Goal: Task Accomplishment & Management: Manage account settings

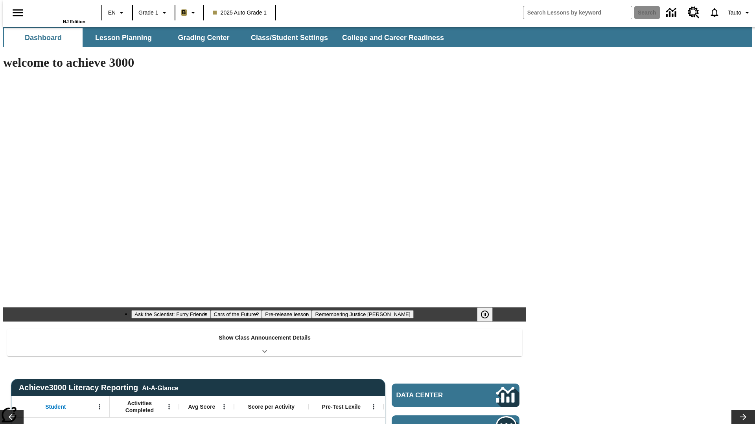
type input "-1"
click at [285, 38] on button "Class/Student Settings" at bounding box center [289, 37] width 90 height 19
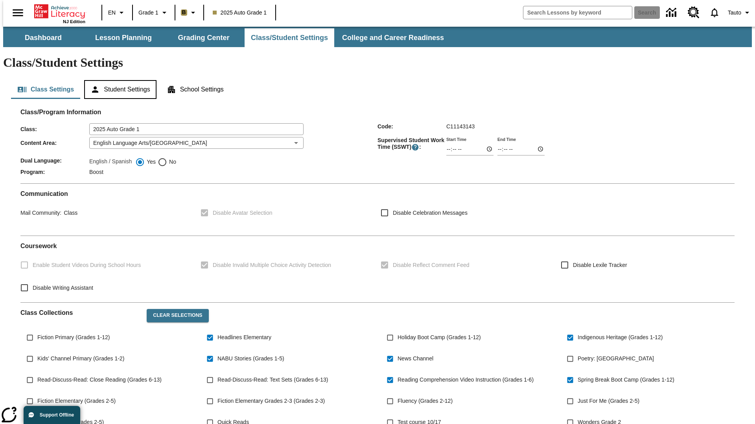
click at [118, 80] on button "Student Settings" at bounding box center [120, 89] width 72 height 19
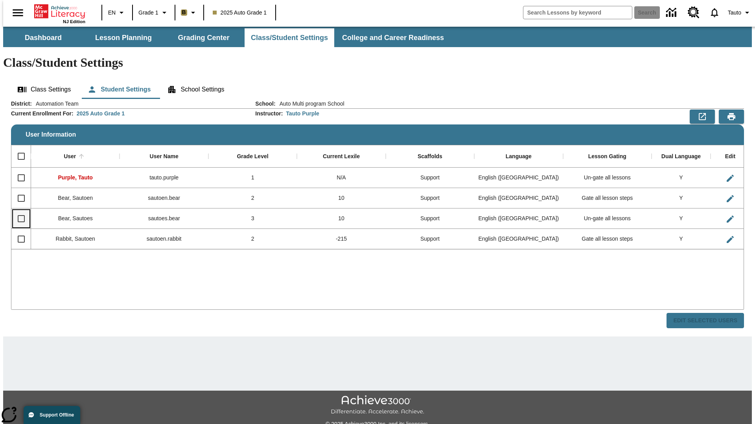
click at [18, 211] on input "Select row" at bounding box center [21, 219] width 17 height 17
checkbox input "true"
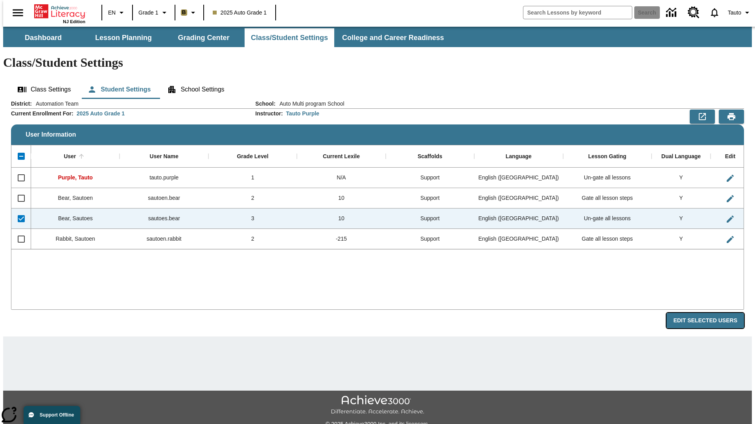
click at [711, 313] on button "Edit Selected Users" at bounding box center [704, 320] width 77 height 15
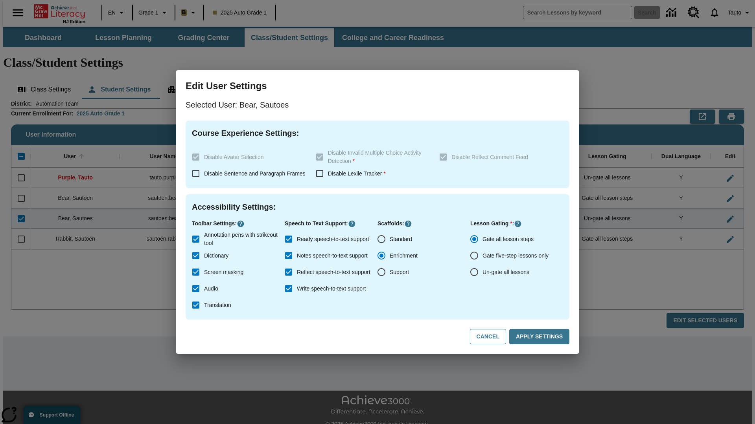
click at [474, 239] on input "Gate all lesson steps" at bounding box center [474, 239] width 17 height 17
click at [540, 337] on button "Apply Settings" at bounding box center [539, 336] width 60 height 15
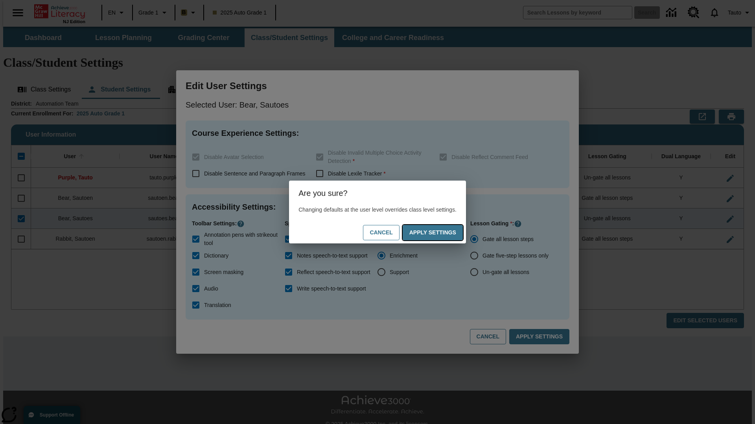
click at [440, 233] on button "Apply Settings" at bounding box center [432, 232] width 60 height 15
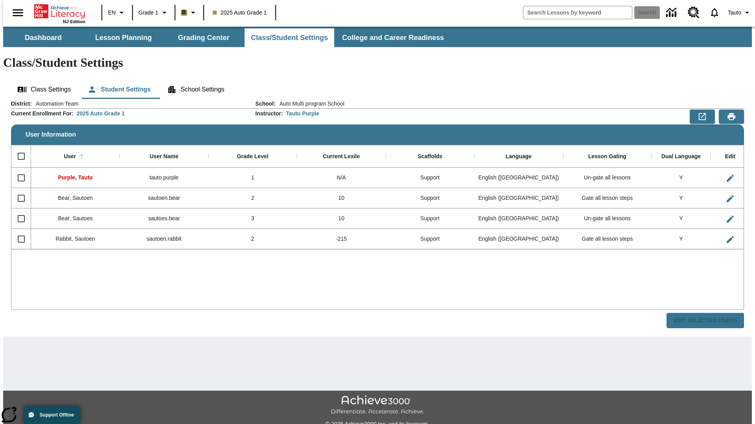
checkbox input "false"
click at [18, 211] on input "Select row" at bounding box center [21, 219] width 17 height 17
checkbox input "true"
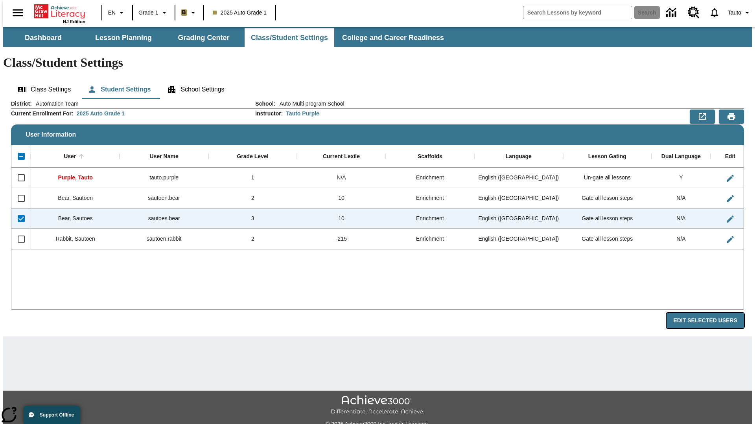
click at [711, 313] on button "Edit Selected Users" at bounding box center [704, 320] width 77 height 15
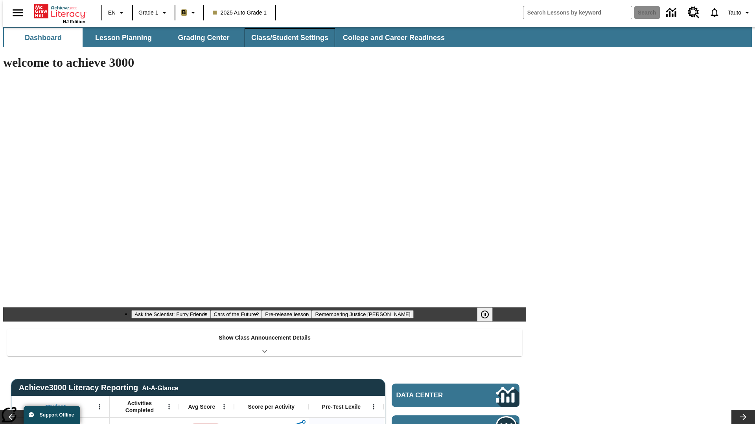
click at [285, 38] on button "Class/Student Settings" at bounding box center [289, 37] width 90 height 19
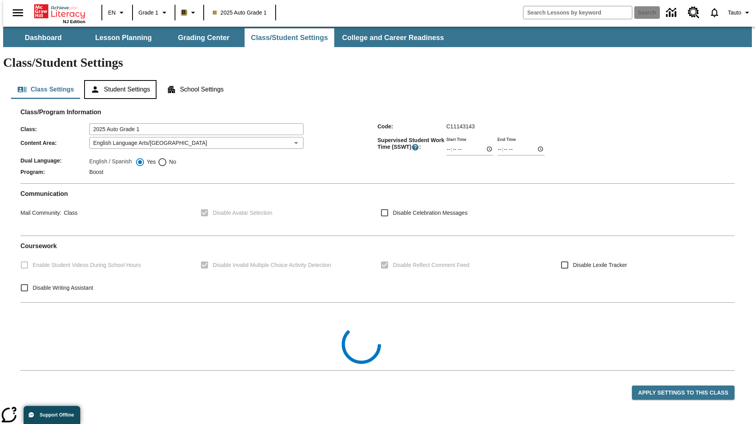
click at [118, 80] on button "Student Settings" at bounding box center [120, 89] width 72 height 19
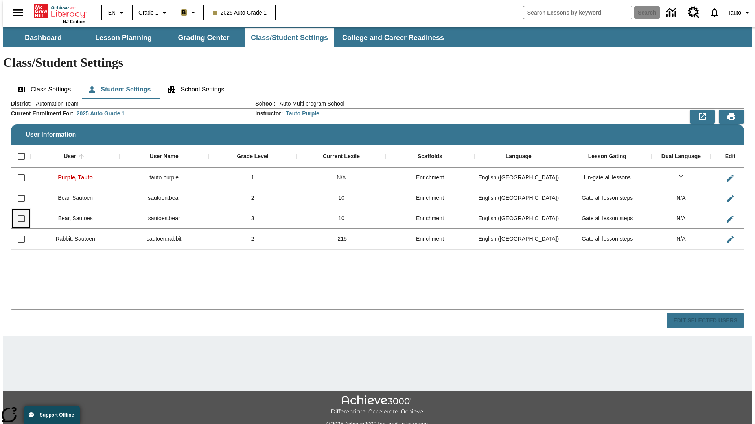
click at [18, 211] on input "Select row" at bounding box center [21, 219] width 17 height 17
checkbox input "true"
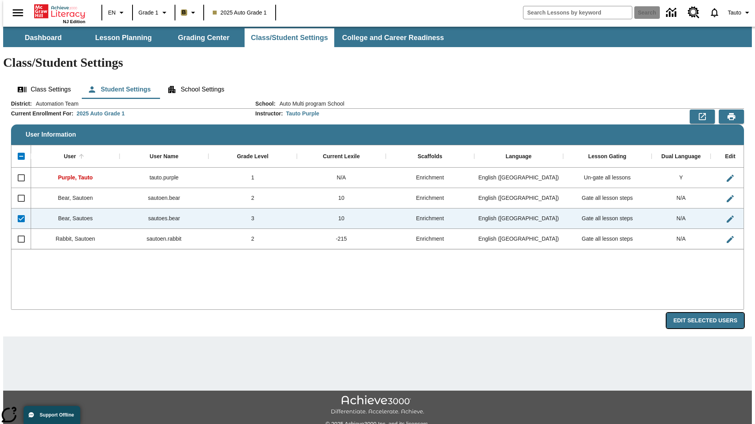
click at [711, 313] on button "Edit Selected Users" at bounding box center [704, 320] width 77 height 15
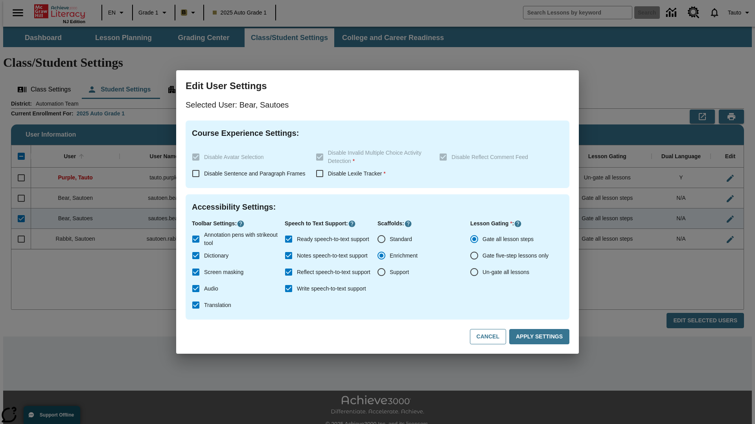
click at [474, 272] on input "Un-gate all lessons" at bounding box center [474, 272] width 17 height 17
radio input "true"
click at [540, 337] on button "Apply Settings" at bounding box center [539, 336] width 60 height 15
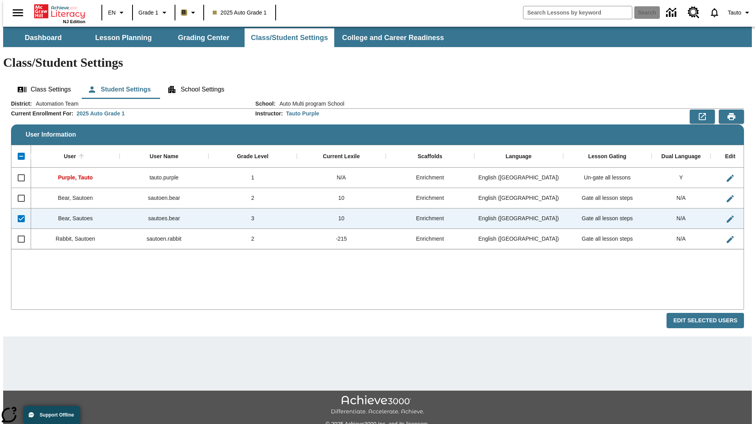
checkbox input "false"
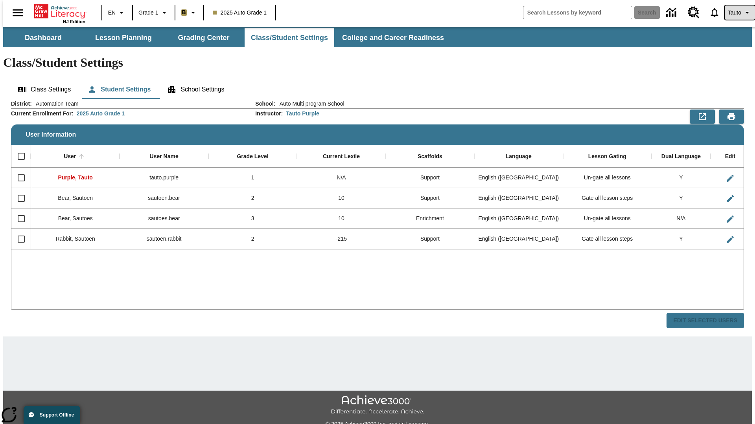
click at [735, 13] on span "Tauto" at bounding box center [733, 13] width 13 height 8
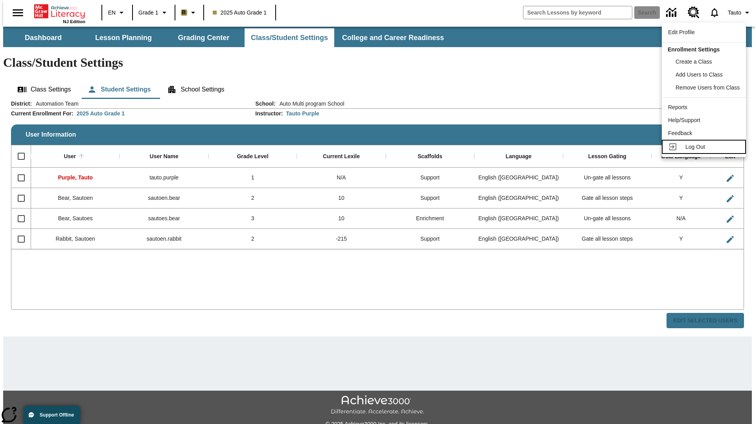
click at [705, 147] on span "Log Out" at bounding box center [695, 147] width 20 height 6
